Goal: Task Accomplishment & Management: Manage account settings

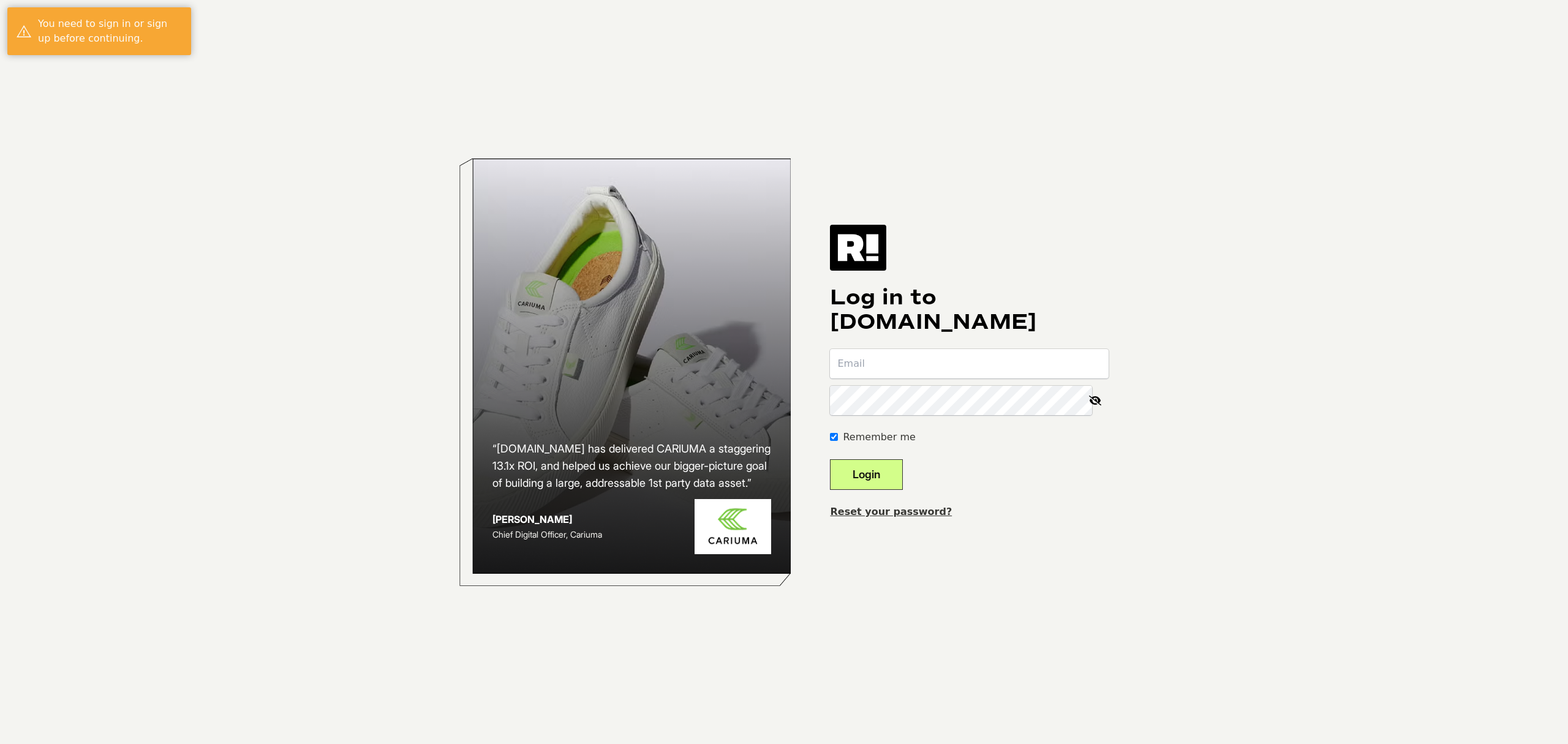
click at [938, 369] on input "email" at bounding box center [970, 364] width 279 height 29
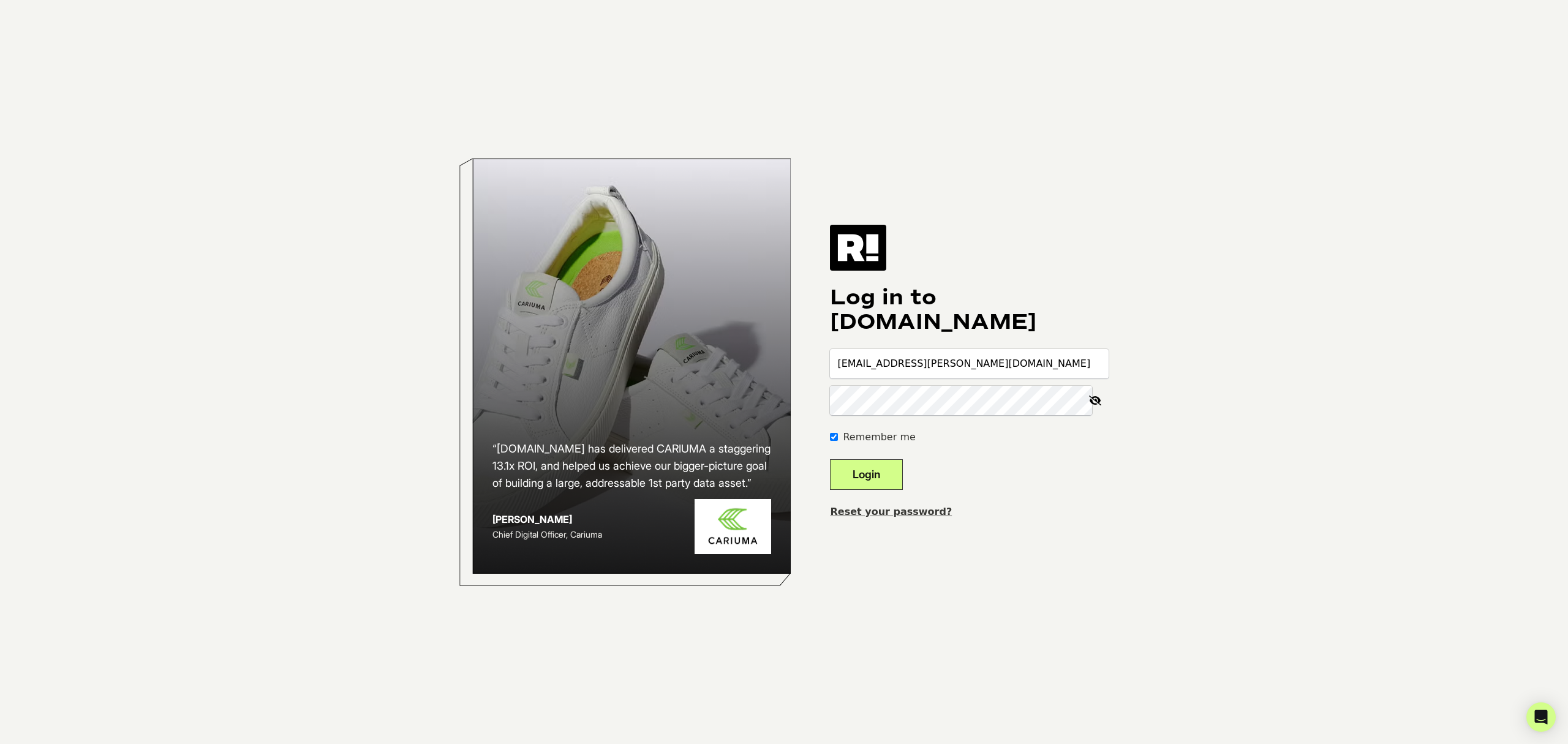
type input "[EMAIL_ADDRESS][PERSON_NAME][DOMAIN_NAME]"
click at [830, 460] on button "Login" at bounding box center [867, 475] width 73 height 30
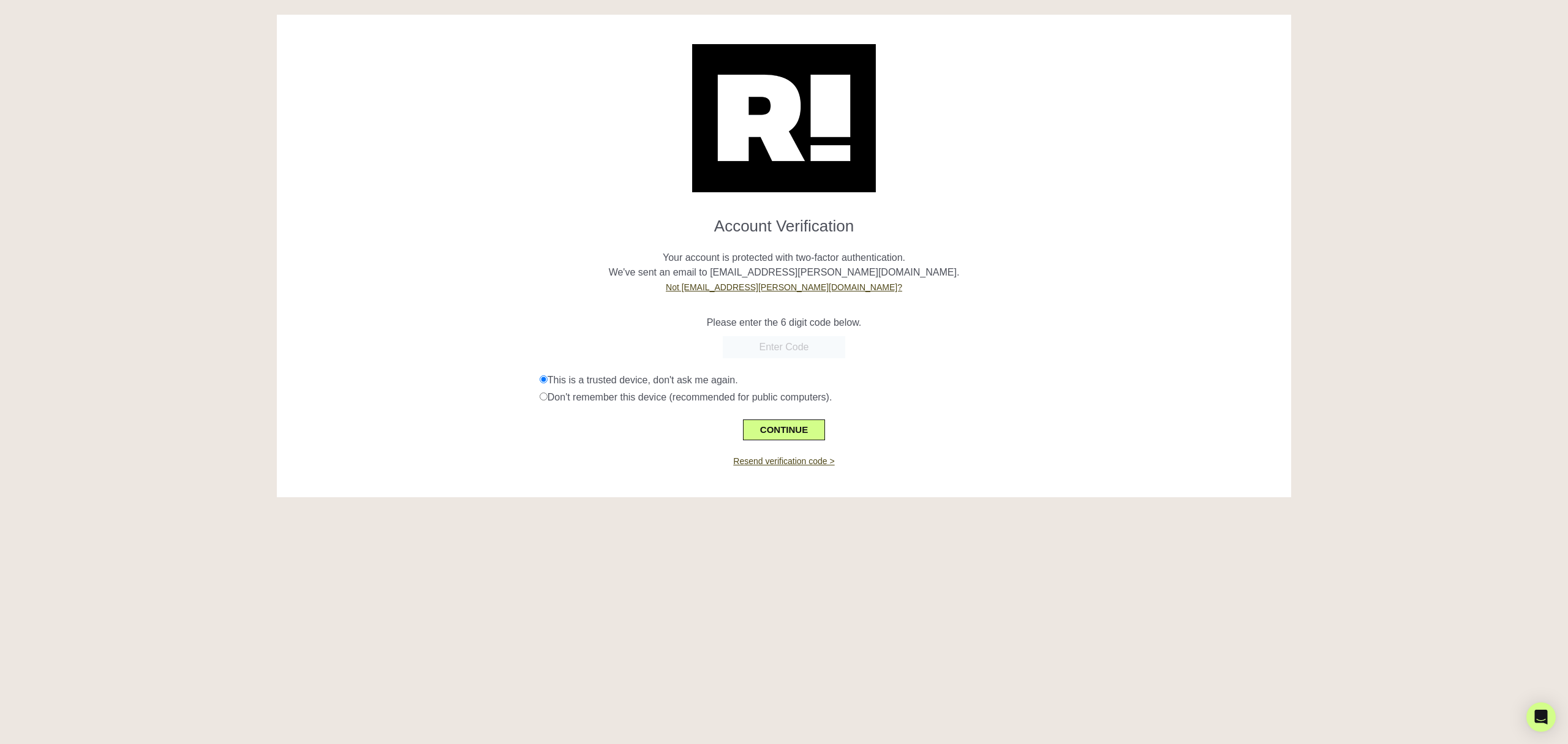
click at [793, 351] on input "text" at bounding box center [784, 348] width 123 height 22
paste input "090211"
type input "090211"
click at [791, 428] on button "CONTINUE" at bounding box center [784, 430] width 82 height 21
